Goal: Information Seeking & Learning: Learn about a topic

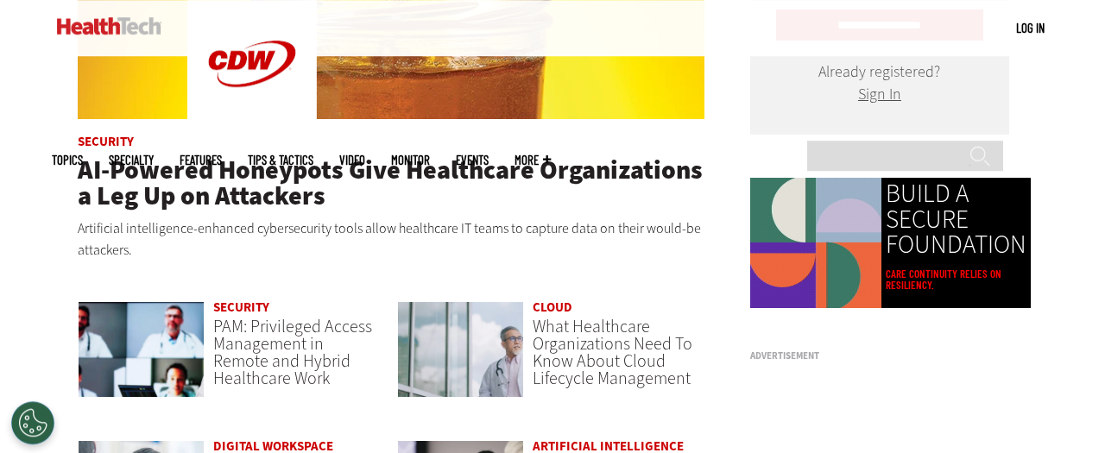
scroll to position [1005, 0]
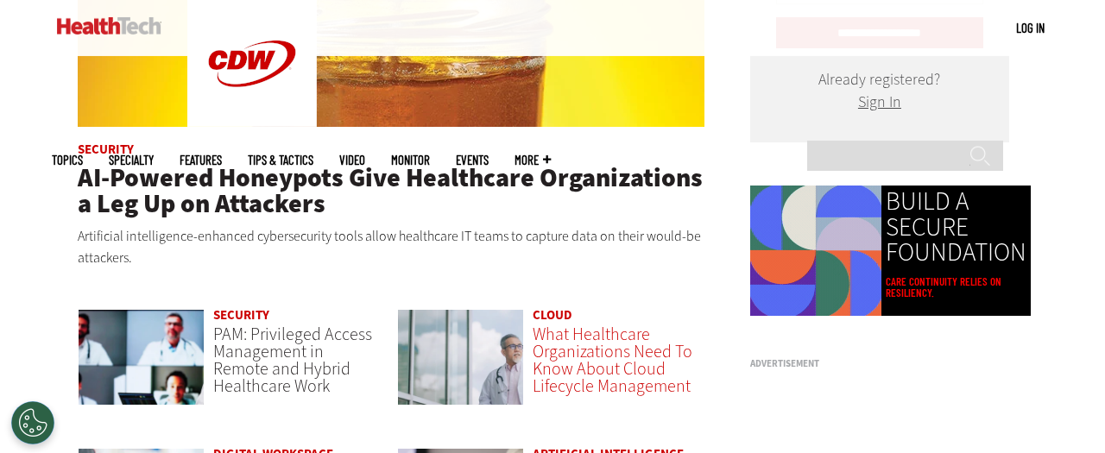
click at [568, 351] on span "What Healthcare Organizations Need To Know About Cloud Lifecycle Management" at bounding box center [613, 360] width 160 height 75
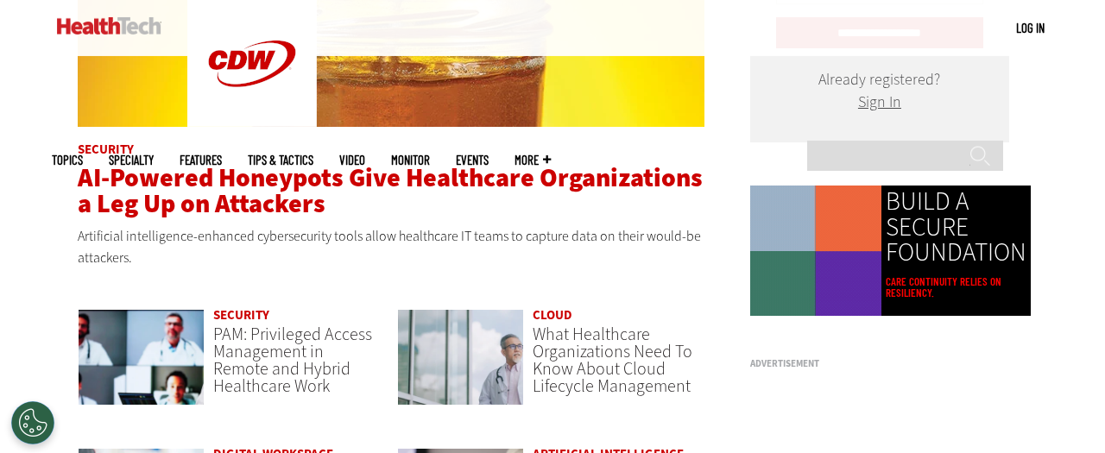
click at [367, 186] on span "AI-Powered Honeypots Give Healthcare Organizations a Leg Up on Attackers" at bounding box center [390, 191] width 625 height 60
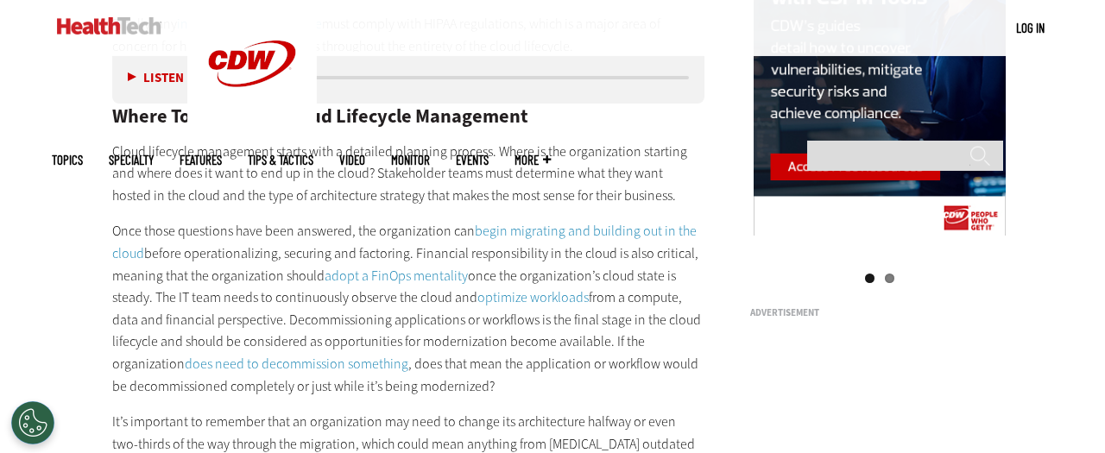
scroll to position [1786, 0]
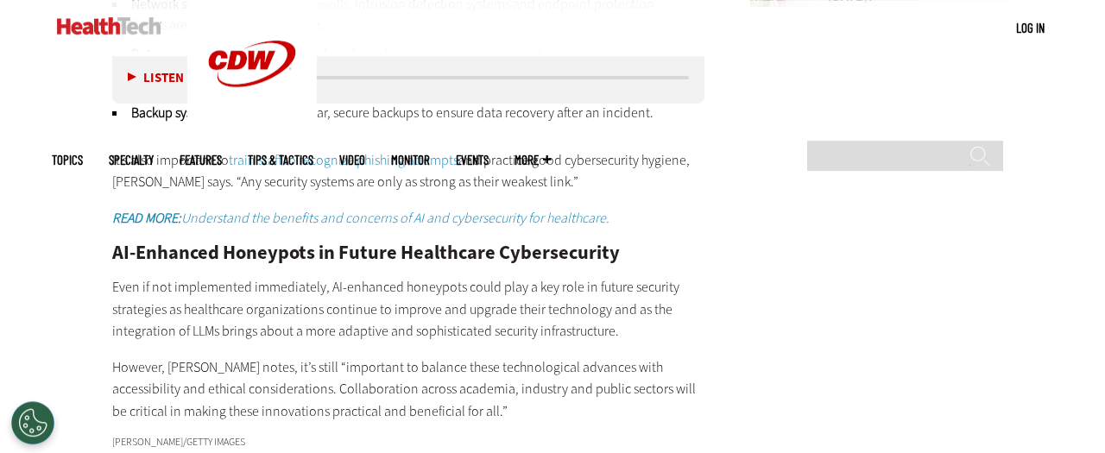
scroll to position [2679, 0]
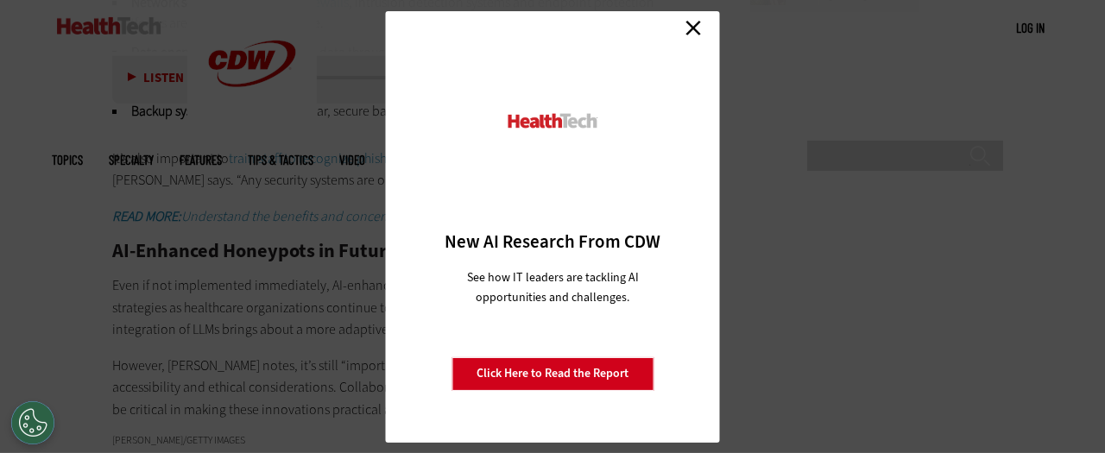
click at [687, 30] on link "Close" at bounding box center [693, 29] width 26 height 26
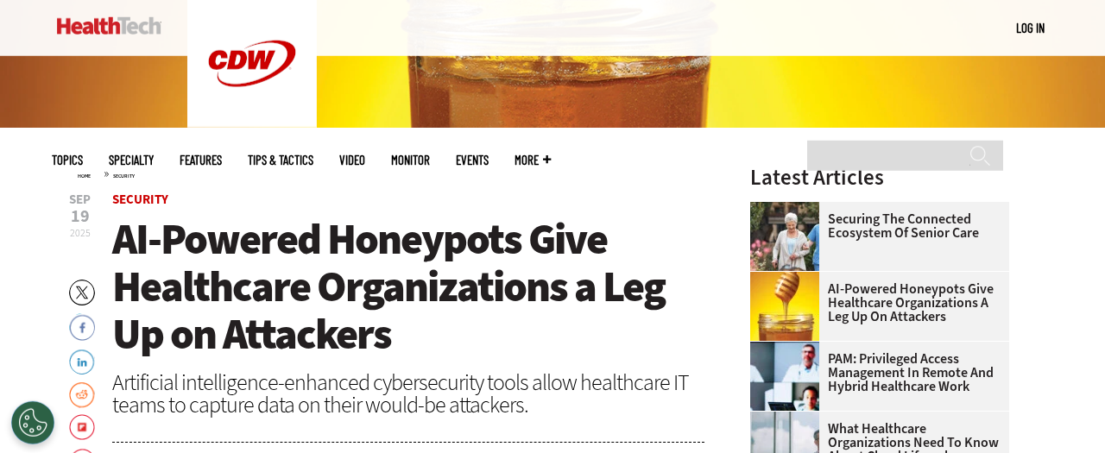
scroll to position [411, 0]
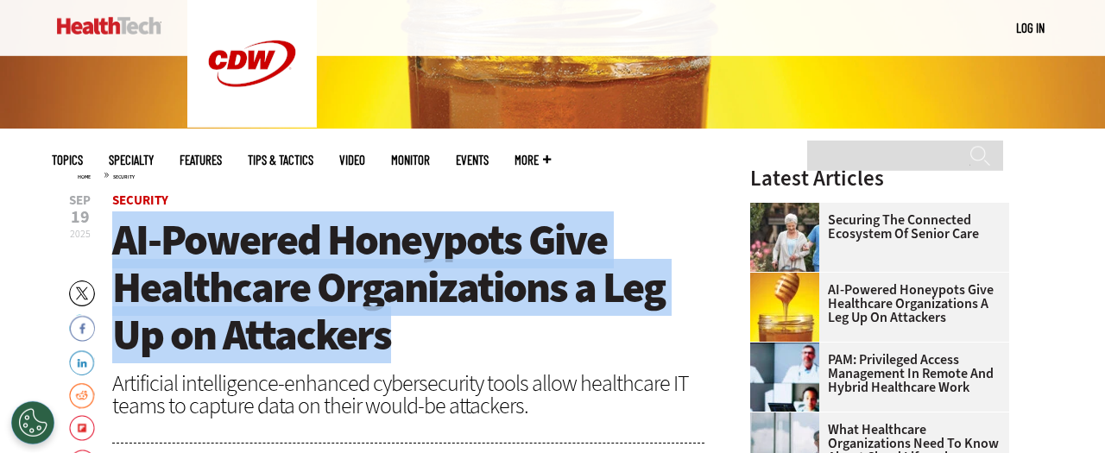
drag, startPoint x: 120, startPoint y: 242, endPoint x: 422, endPoint y: 329, distance: 314.4
click at [422, 329] on h1 "AI-Powered Honeypots Give Healthcare Organizations a Leg Up on Attackers" at bounding box center [408, 288] width 592 height 142
copy span "AI-Powered Honeypots Give Healthcare Organizations a Leg Up on Attackers"
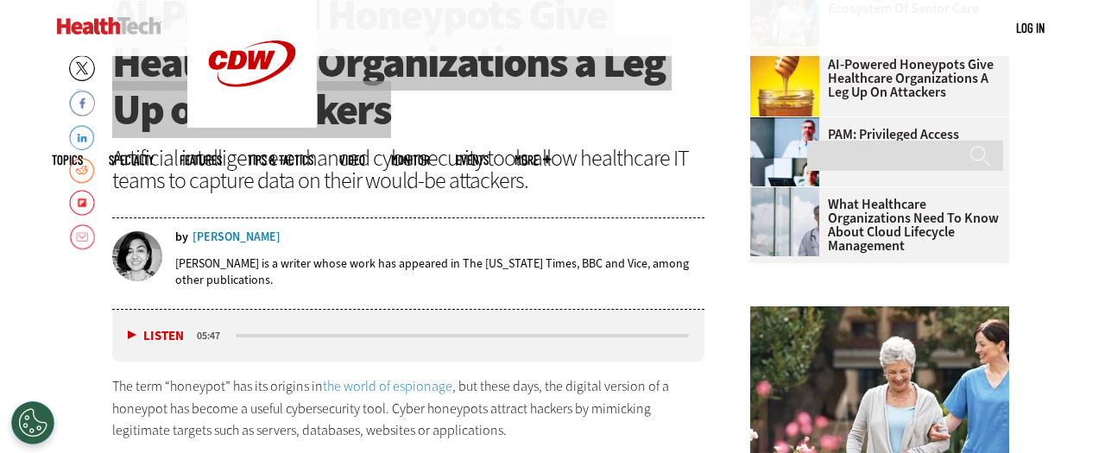
scroll to position [638, 0]
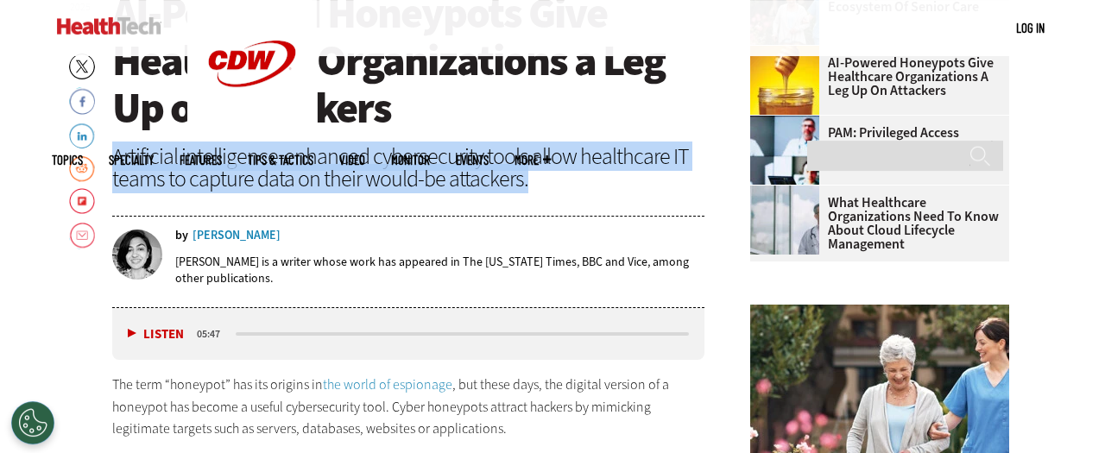
drag, startPoint x: 542, startPoint y: 181, endPoint x: 116, endPoint y: 144, distance: 428.0
click at [116, 145] on div "Artificial intelligence-enhanced cybersecurity tools allow healthcare IT teams …" at bounding box center [408, 167] width 592 height 45
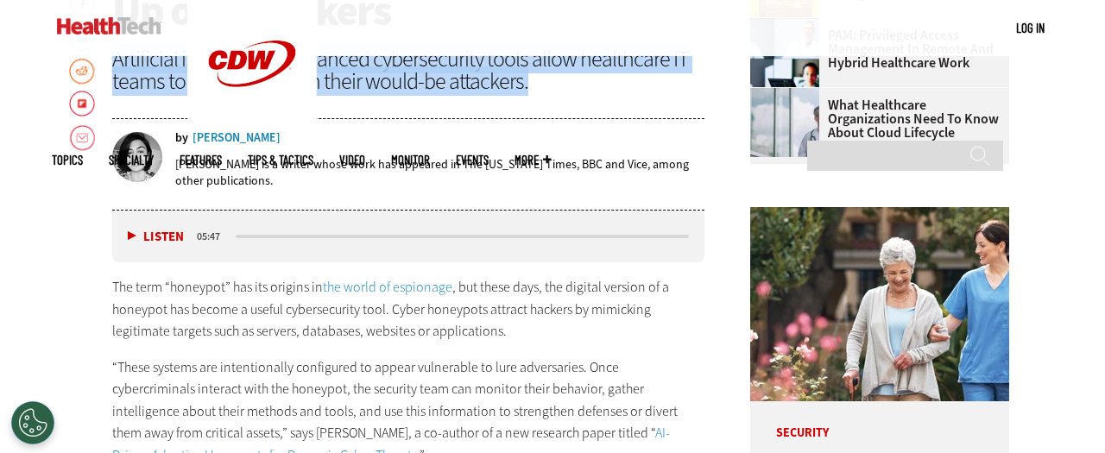
scroll to position [736, 0]
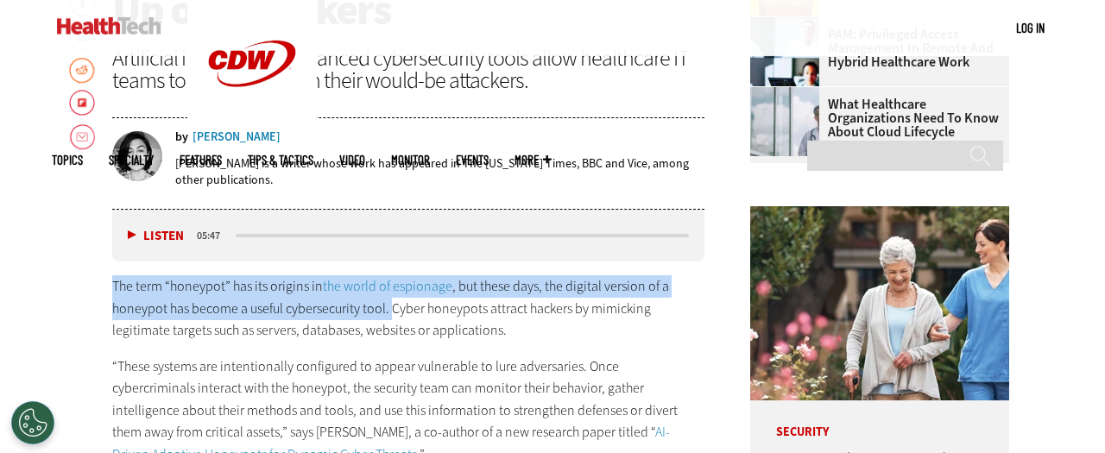
drag, startPoint x: 110, startPoint y: 284, endPoint x: 391, endPoint y: 304, distance: 281.2
copy p "The term “honeypot” has its origins in the world of espionage , but these days,…"
